Goal: Task Accomplishment & Management: Use online tool/utility

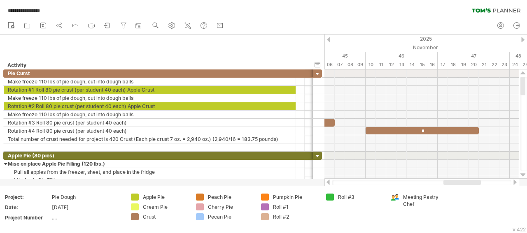
click at [327, 183] on div at bounding box center [328, 182] width 7 height 5
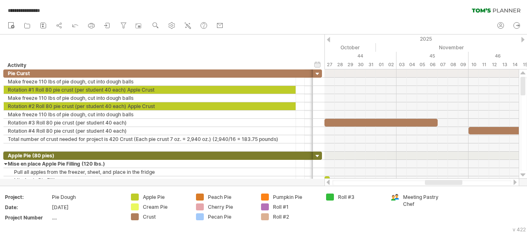
click at [327, 183] on div at bounding box center [328, 182] width 7 height 5
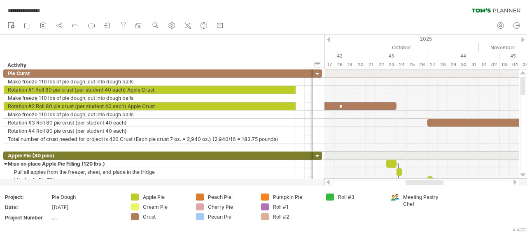
click at [327, 183] on div at bounding box center [328, 182] width 7 height 5
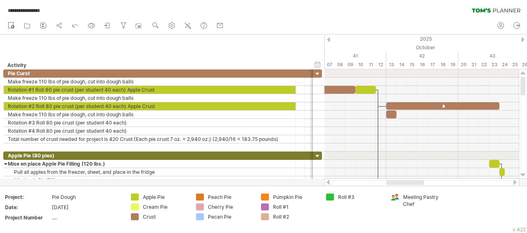
click at [327, 183] on div at bounding box center [328, 182] width 7 height 5
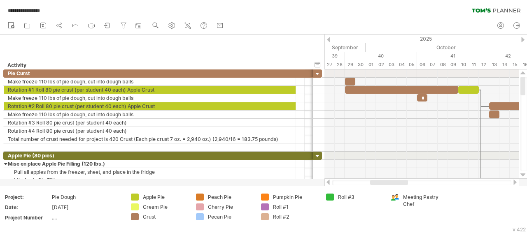
click at [327, 183] on div at bounding box center [328, 182] width 7 height 5
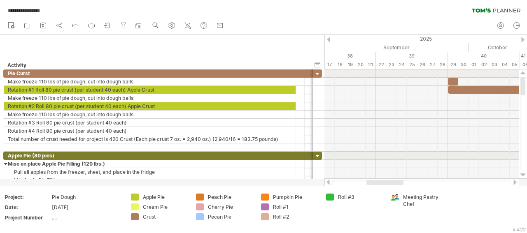
click at [327, 183] on div at bounding box center [328, 182] width 7 height 5
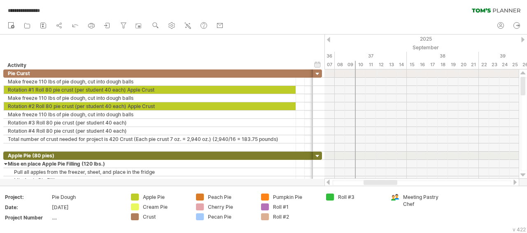
click at [514, 181] on div at bounding box center [515, 182] width 7 height 5
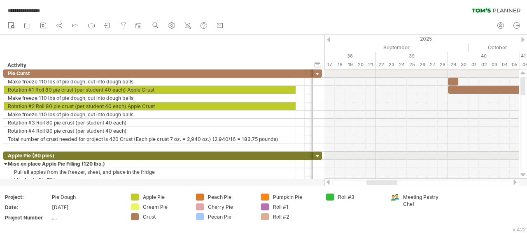
click at [515, 181] on div at bounding box center [515, 182] width 7 height 5
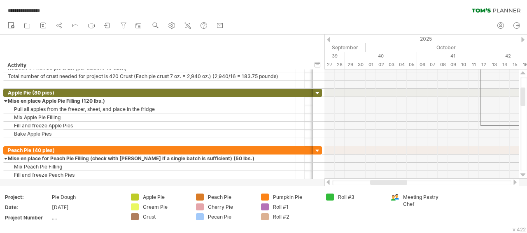
click at [516, 183] on div at bounding box center [515, 182] width 7 height 5
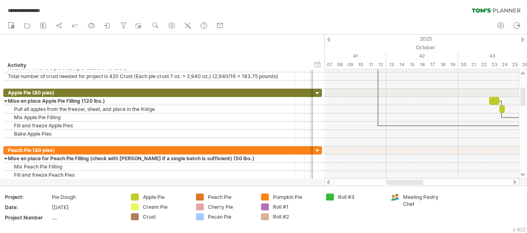
click at [516, 183] on div at bounding box center [515, 182] width 7 height 5
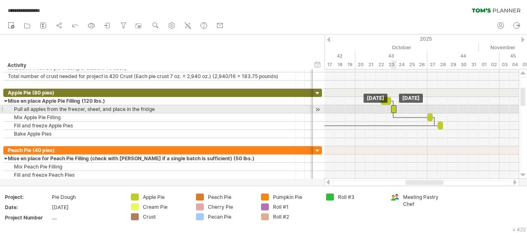
drag, startPoint x: 399, startPoint y: 109, endPoint x: 395, endPoint y: 111, distance: 4.4
click at [395, 111] on div "​" at bounding box center [393, 109] width 5 height 8
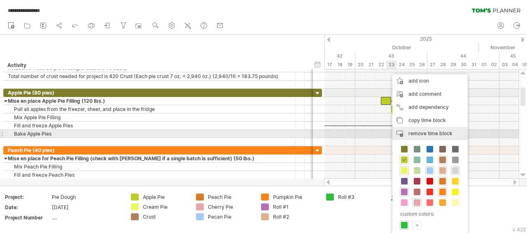
click at [414, 134] on span "remove time block" at bounding box center [430, 133] width 44 height 6
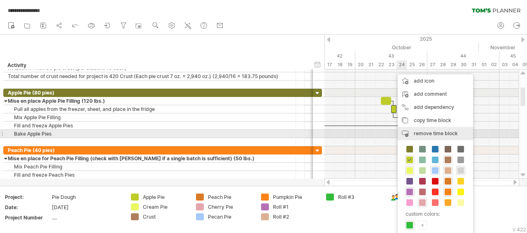
click at [420, 132] on span "remove time block" at bounding box center [436, 133] width 44 height 6
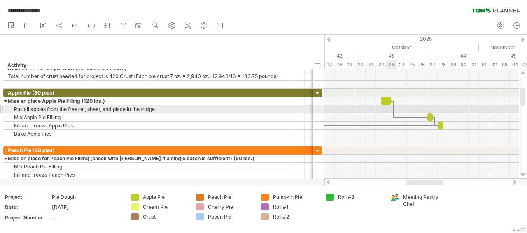
click at [386, 109] on div at bounding box center [421, 109] width 194 height 8
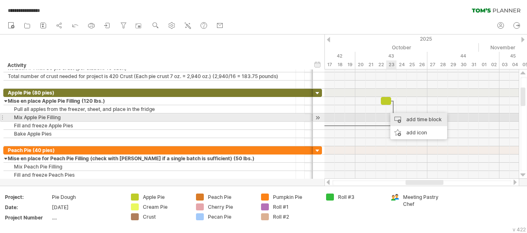
click at [400, 117] on div "add time block" at bounding box center [418, 119] width 57 height 13
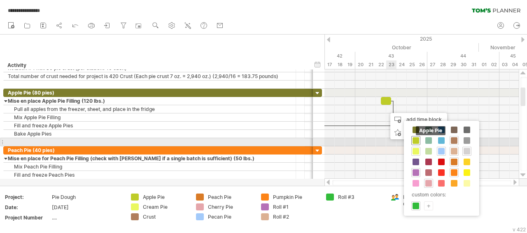
click at [415, 142] on span at bounding box center [415, 140] width 7 height 7
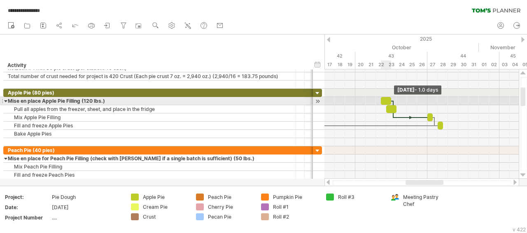
click at [391, 98] on span at bounding box center [390, 101] width 3 height 8
drag, startPoint x: 381, startPoint y: 100, endPoint x: 389, endPoint y: 99, distance: 8.2
click at [389, 99] on div "​" at bounding box center [388, 101] width 5 height 8
click at [396, 100] on span at bounding box center [396, 101] width 3 height 8
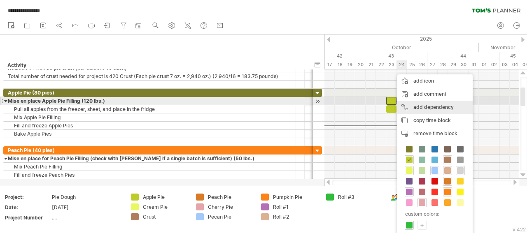
click at [416, 104] on div "add dependency You can use dependencies when you require tasks to be done in a …" at bounding box center [434, 107] width 75 height 13
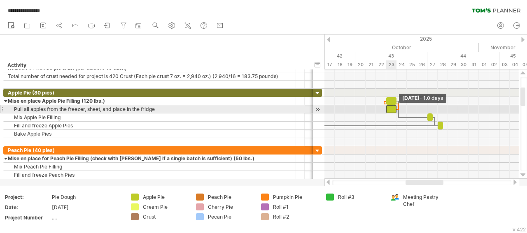
click at [395, 109] on span at bounding box center [396, 109] width 3 height 8
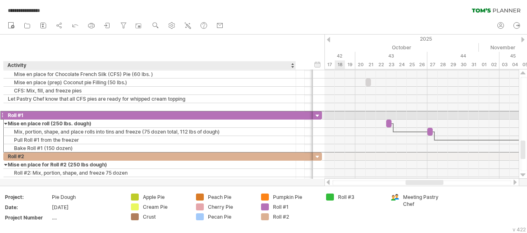
click at [42, 113] on div "Roll #1" at bounding box center [150, 116] width 284 height 8
type input "**********"
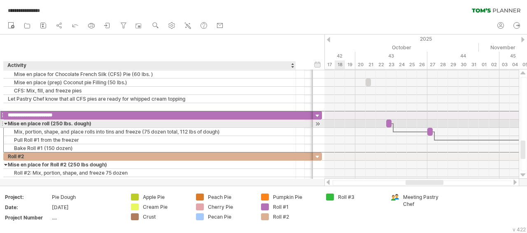
click at [58, 122] on div "Mise en place roll (250 lbs. dough)" at bounding box center [150, 124] width 284 height 8
type input "**********"
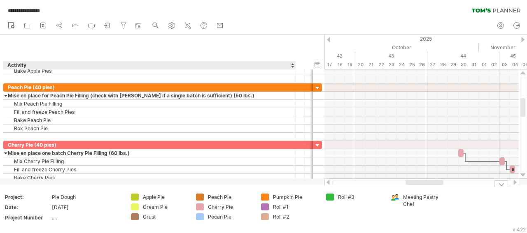
click at [285, 207] on div "Roll #1" at bounding box center [295, 207] width 45 height 7
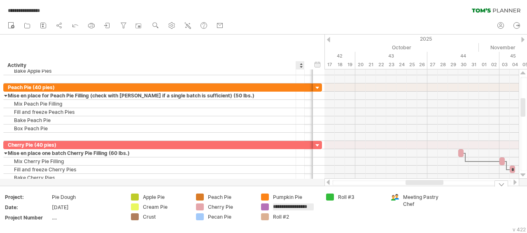
type input "**********"
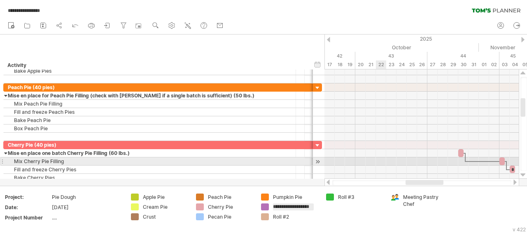
click at [376, 161] on div at bounding box center [421, 162] width 194 height 8
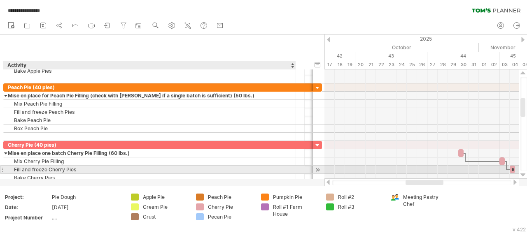
click at [20, 169] on div "Fill and freeze Cherry Pies" at bounding box center [150, 170] width 284 height 8
type input "**********"
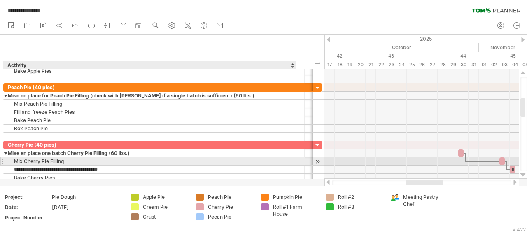
click at [180, 160] on div "Mix Cherry Pie Filling" at bounding box center [150, 162] width 284 height 8
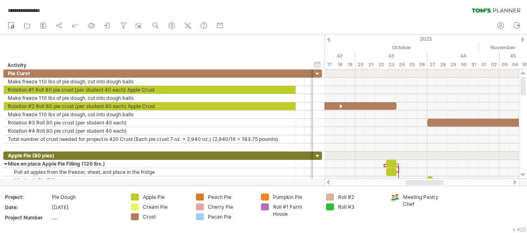
click at [516, 184] on div at bounding box center [515, 182] width 7 height 5
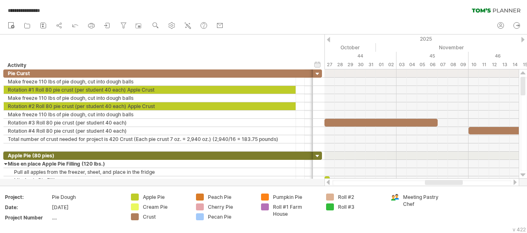
click at [516, 184] on div at bounding box center [515, 182] width 7 height 5
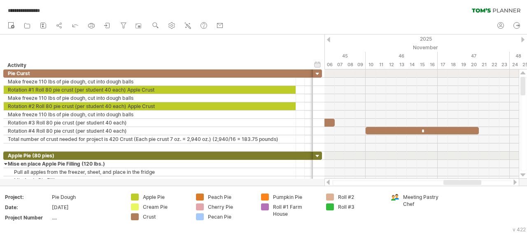
click at [328, 181] on div at bounding box center [328, 182] width 7 height 5
